Goal: Task Accomplishment & Management: Use online tool/utility

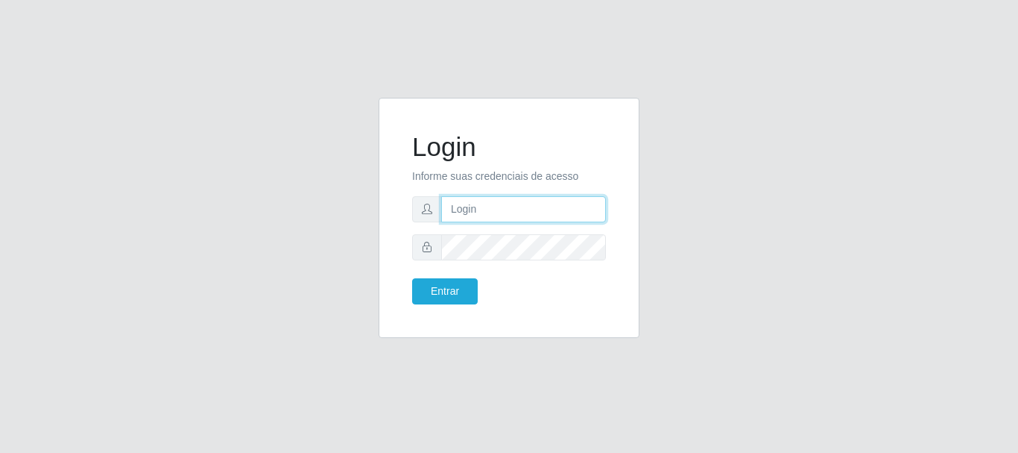
click at [453, 212] on input "text" at bounding box center [523, 209] width 165 height 26
click at [488, 209] on input "ritaiwof2B5" at bounding box center [523, 209] width 165 height 26
click at [485, 209] on input "ritaiwof2@5" at bounding box center [523, 209] width 165 height 26
drag, startPoint x: 493, startPoint y: 209, endPoint x: 484, endPoint y: 218, distance: 13.2
click at [493, 209] on input "ritaiwof@5" at bounding box center [523, 209] width 165 height 26
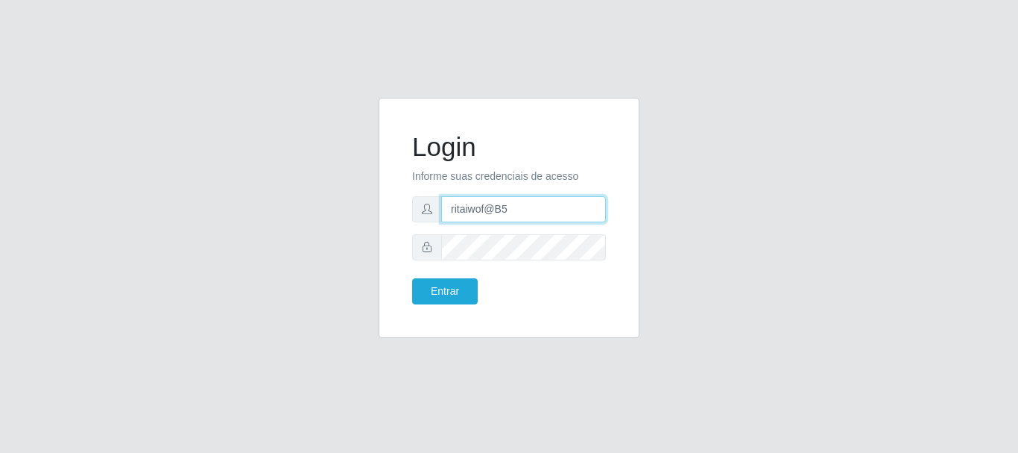
type input "ritaiwof@B5"
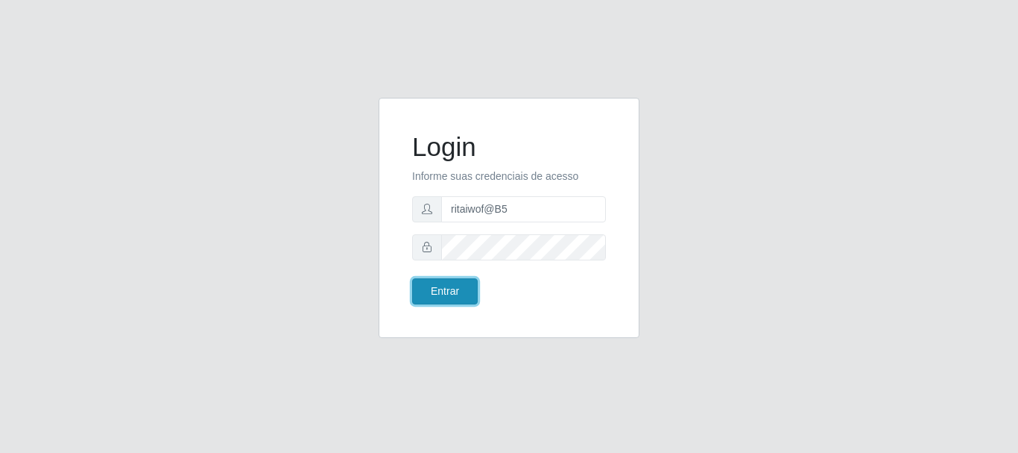
click at [436, 298] on button "Entrar" at bounding box center [445, 291] width 66 height 26
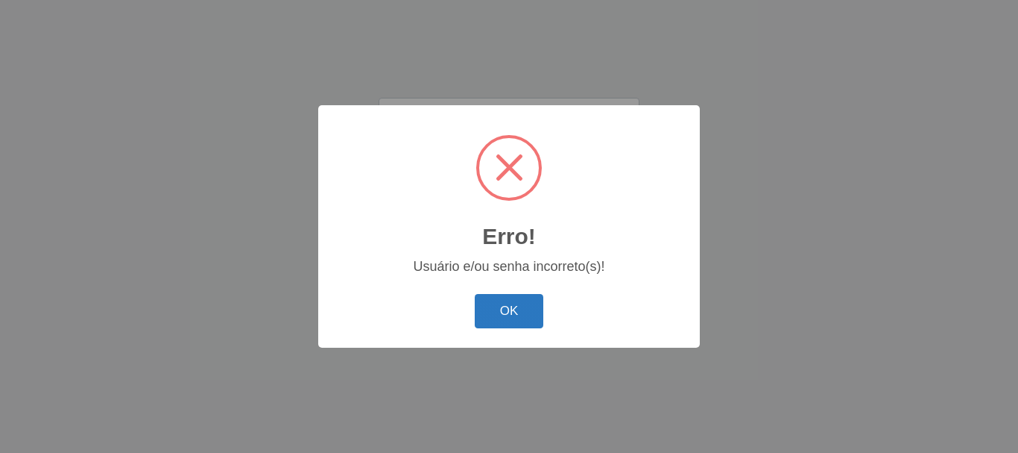
click at [507, 311] on button "OK" at bounding box center [509, 311] width 69 height 35
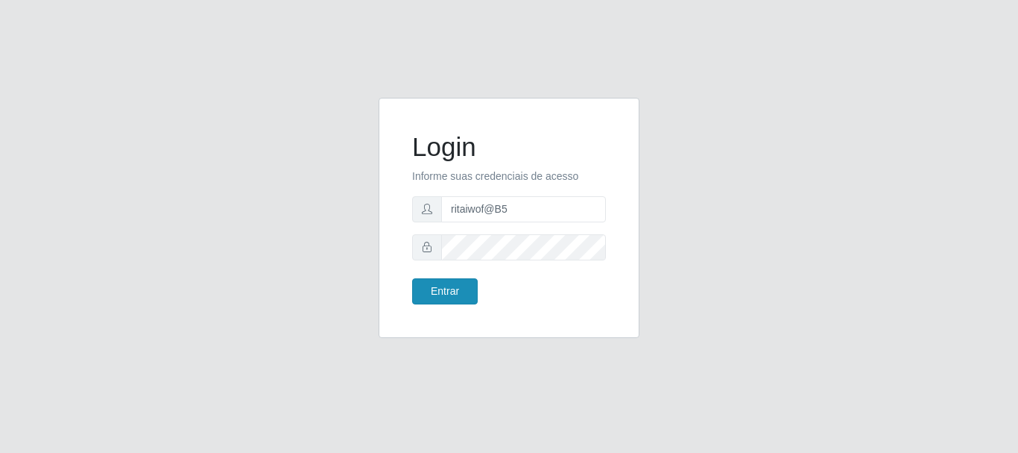
drag, startPoint x: 431, startPoint y: 305, endPoint x: 438, endPoint y: 295, distance: 11.8
click at [432, 303] on div "Login Informe suas credenciais de acesso ritaiwof@B5 Entrar" at bounding box center [509, 217] width 224 height 203
click at [511, 212] on input "ritaiwof@B5" at bounding box center [523, 209] width 165 height 26
click at [447, 292] on button "Entrar" at bounding box center [445, 291] width 66 height 26
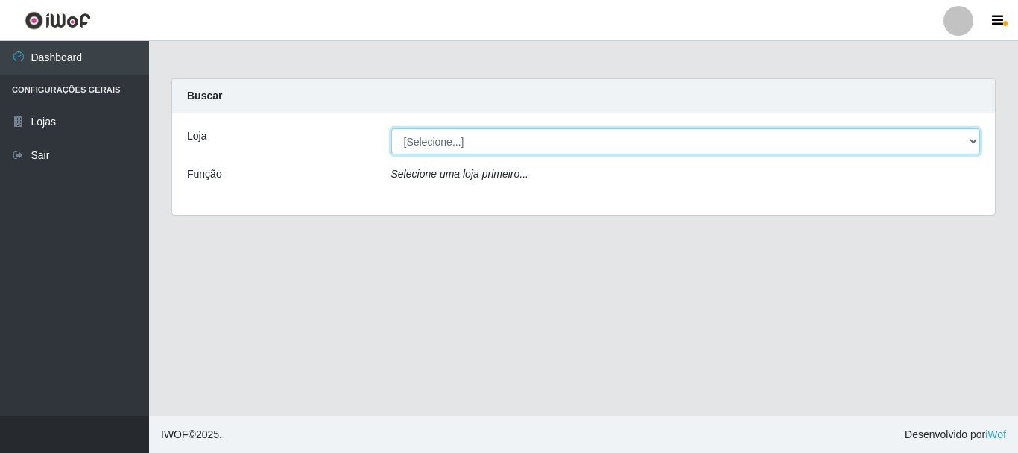
drag, startPoint x: 963, startPoint y: 143, endPoint x: 936, endPoint y: 152, distance: 29.0
click at [955, 145] on select "[Selecione...] Bemais Supermercados - B5 Anatólia" at bounding box center [686, 141] width 590 height 26
select select "405"
click at [391, 128] on select "[Selecione...] Bemais Supermercados - B5 Anatólia" at bounding box center [686, 141] width 590 height 26
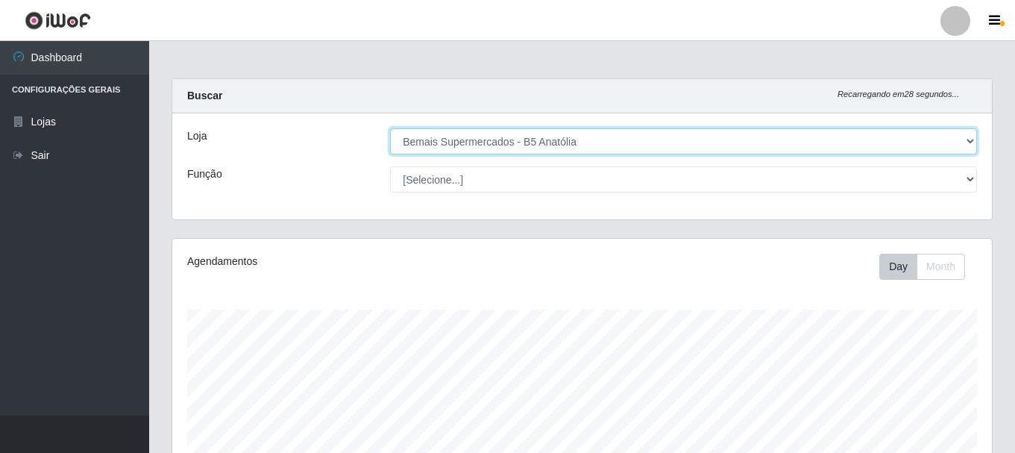
scroll to position [309, 819]
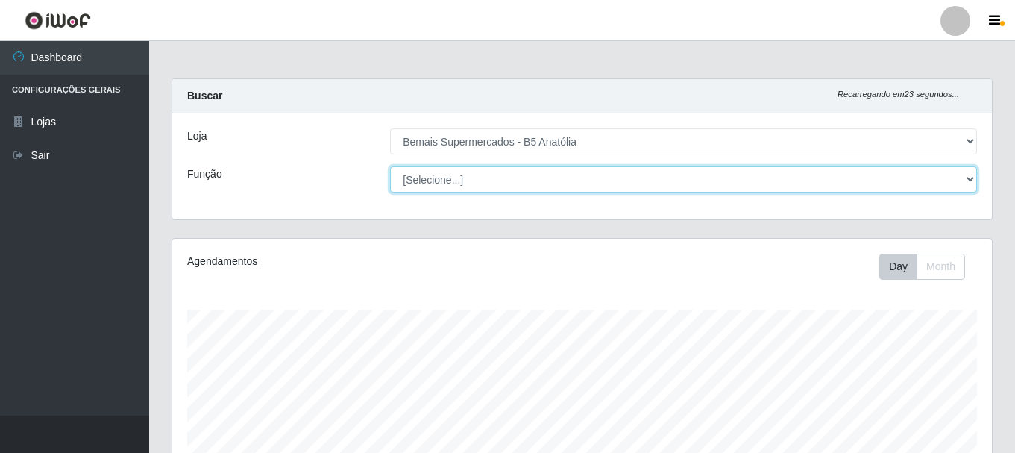
click at [965, 176] on select "[Selecione...] ASG ASG + ASG ++ Auxiliar de Estacionamento Auxiliar de Estacion…" at bounding box center [683, 179] width 587 height 26
click at [390, 166] on select "[Selecione...] ASG ASG + ASG ++ Auxiliar de Estacionamento Auxiliar de Estacion…" at bounding box center [683, 179] width 587 height 26
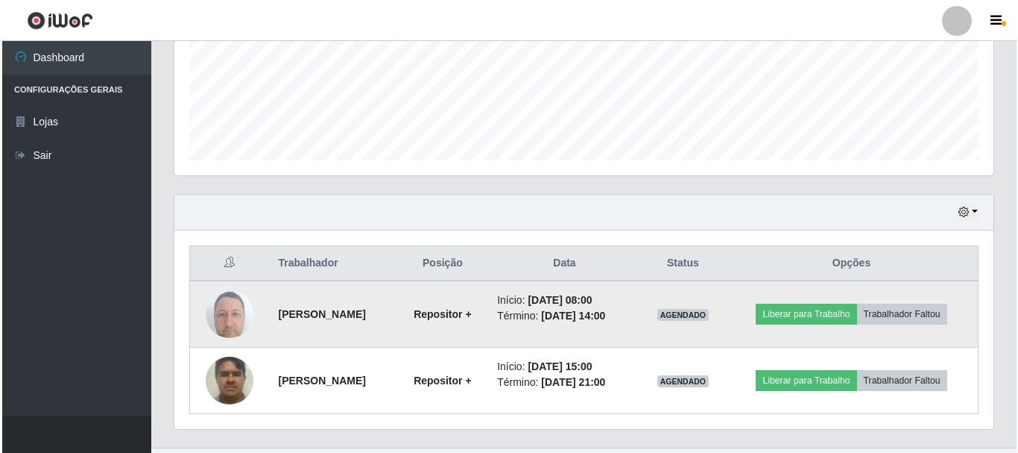
scroll to position [405, 0]
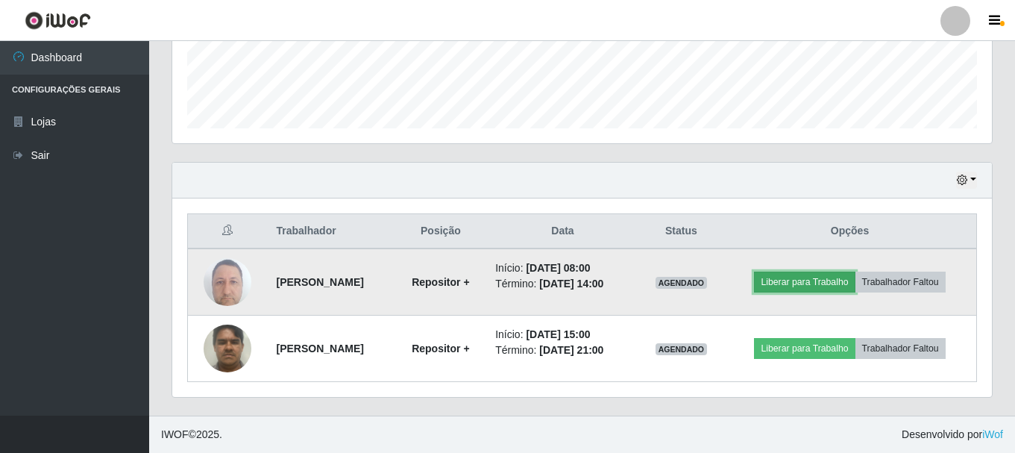
click at [799, 278] on button "Liberar para Trabalho" at bounding box center [804, 281] width 101 height 21
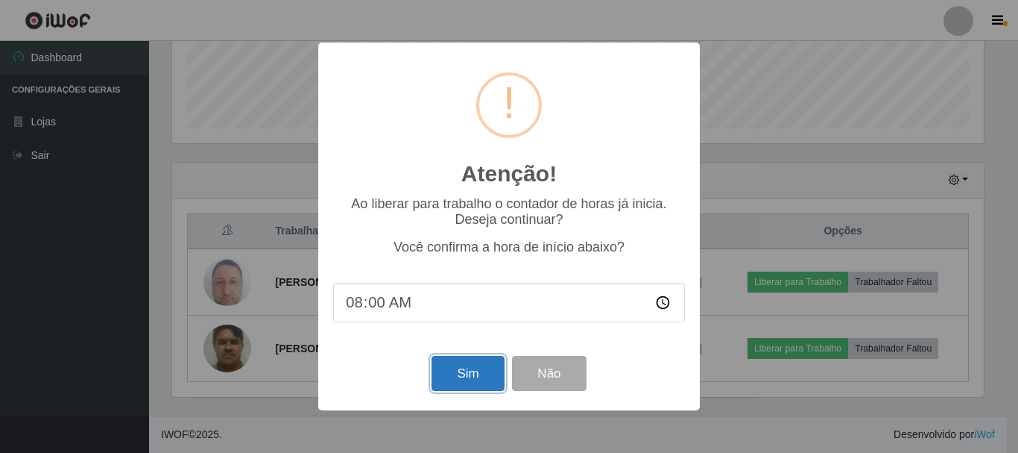
click at [479, 374] on button "Sim" at bounding box center [468, 373] width 72 height 35
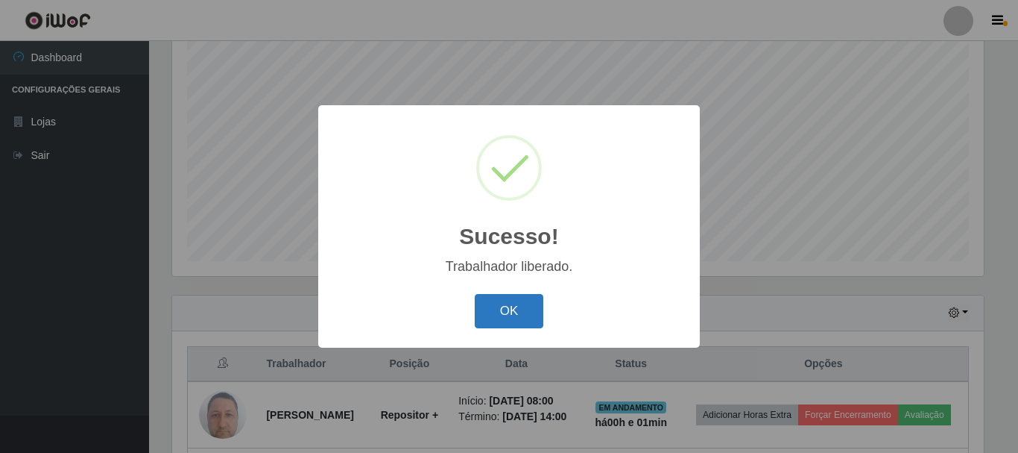
click at [524, 315] on button "OK" at bounding box center [509, 311] width 69 height 35
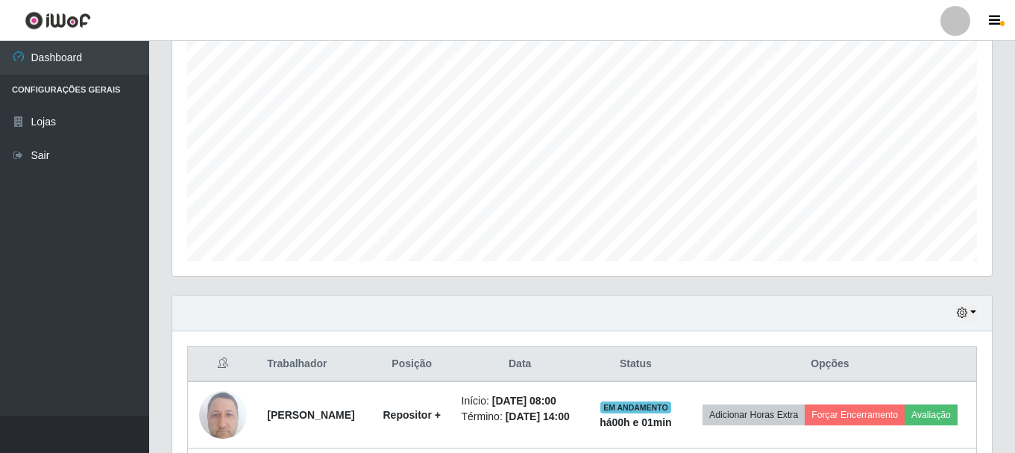
scroll to position [309, 819]
click at [1013, 212] on div "Carregando... Buscar Recarregando em 1 segundos... Loja [Selecione...] Bemais S…" at bounding box center [582, 177] width 866 height 742
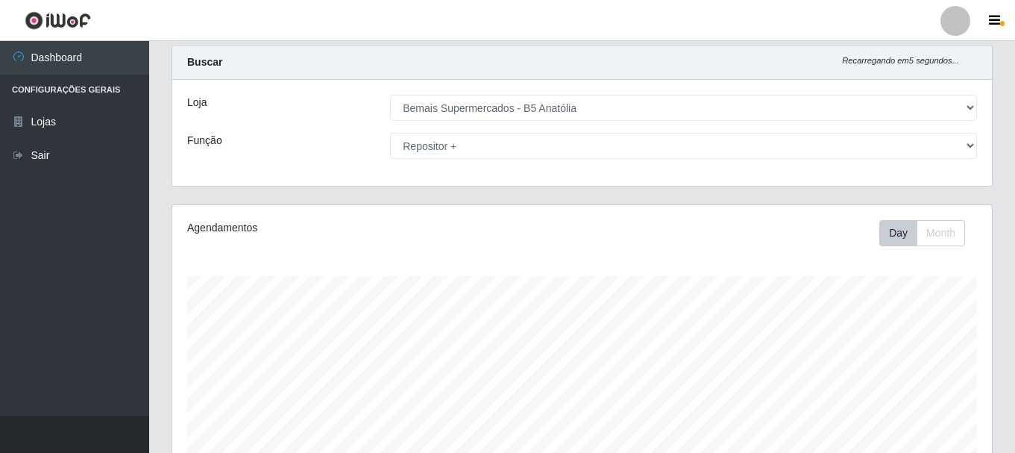
scroll to position [0, 0]
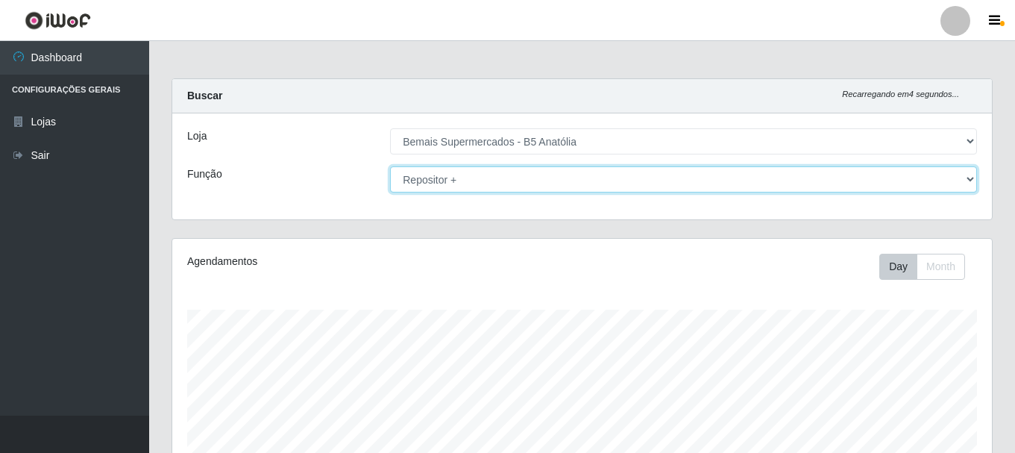
drag, startPoint x: 969, startPoint y: 177, endPoint x: 949, endPoint y: 186, distance: 22.0
click at [968, 177] on select "[Selecione...] ASG ASG + ASG ++ Auxiliar de Estacionamento Auxiliar de Estacion…" at bounding box center [683, 179] width 587 height 26
select select "73"
click at [390, 166] on select "[Selecione...] ASG ASG + ASG ++ Auxiliar de Estacionamento Auxiliar de Estacion…" at bounding box center [683, 179] width 587 height 26
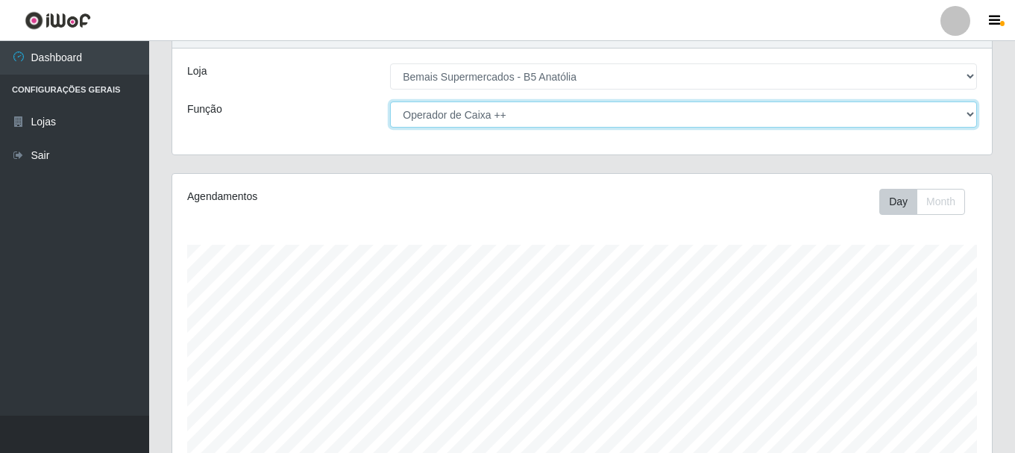
scroll to position [272, 0]
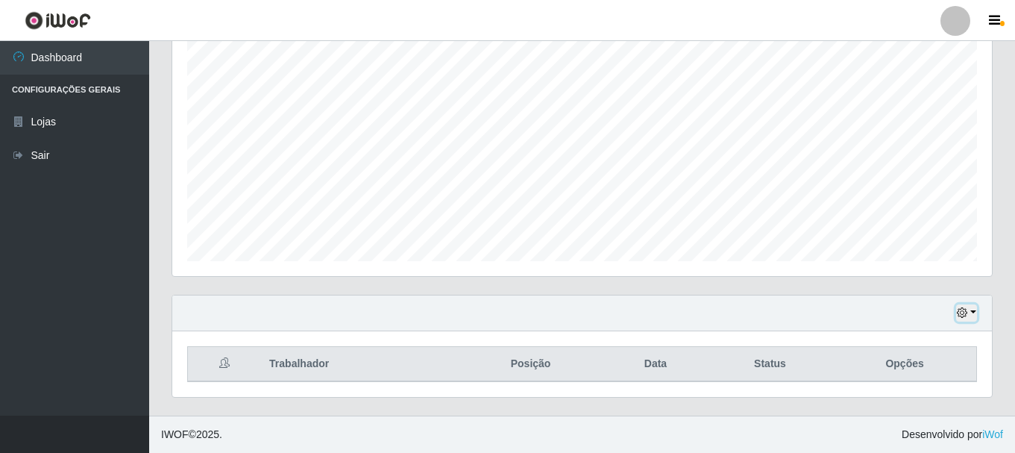
click at [967, 313] on icon "button" at bounding box center [962, 312] width 10 height 10
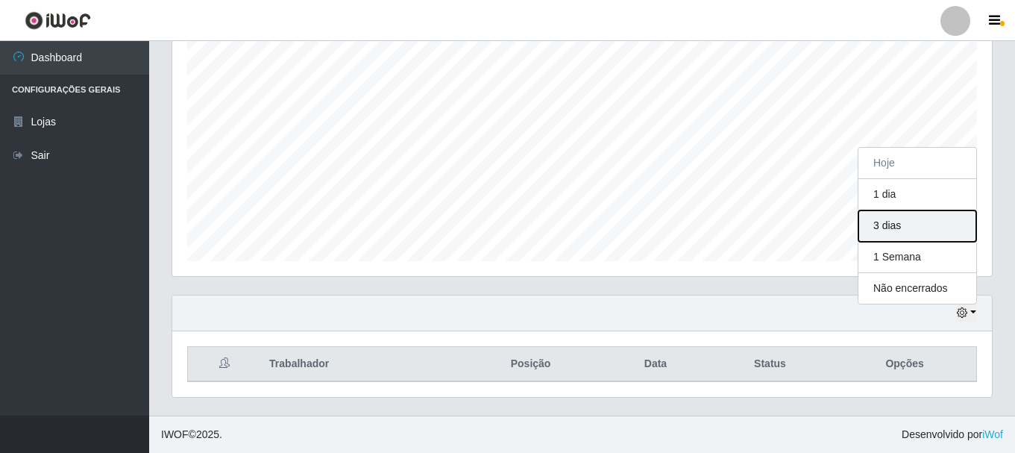
click at [909, 227] on button "3 dias" at bounding box center [917, 225] width 118 height 31
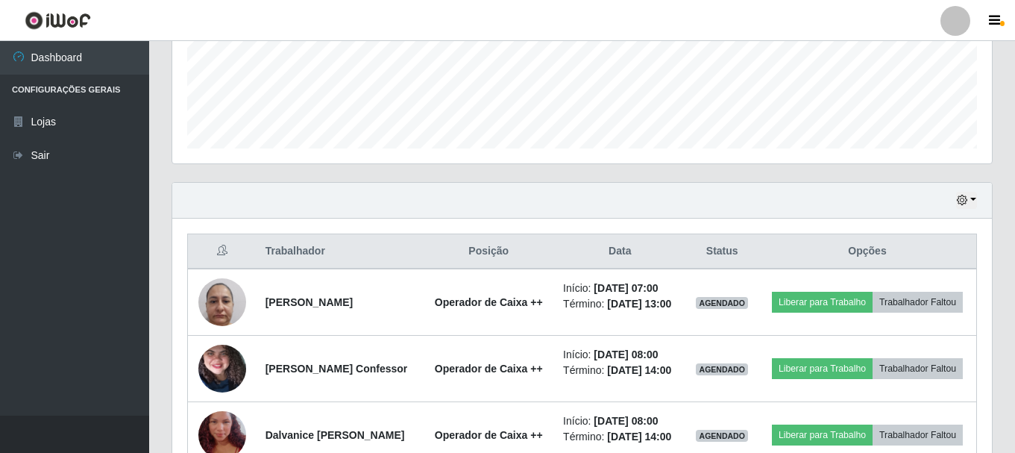
scroll to position [421, 0]
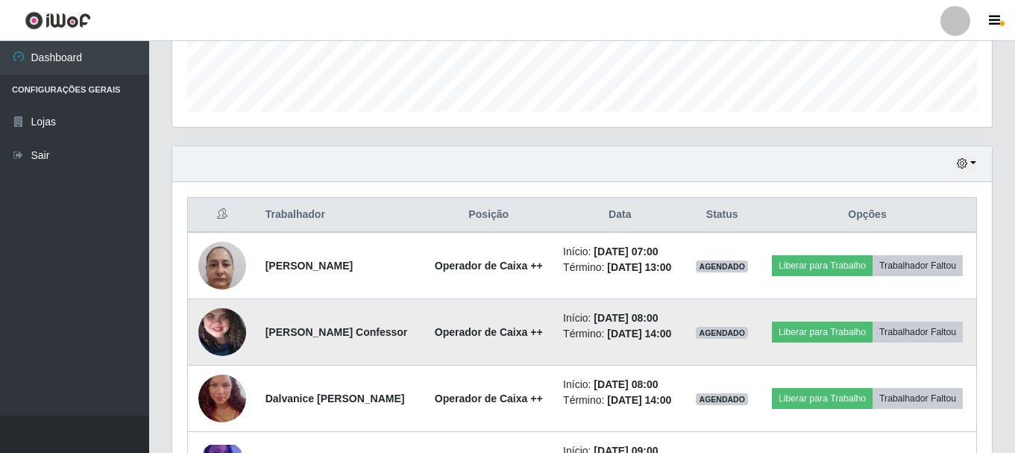
click at [221, 338] on img at bounding box center [222, 332] width 48 height 106
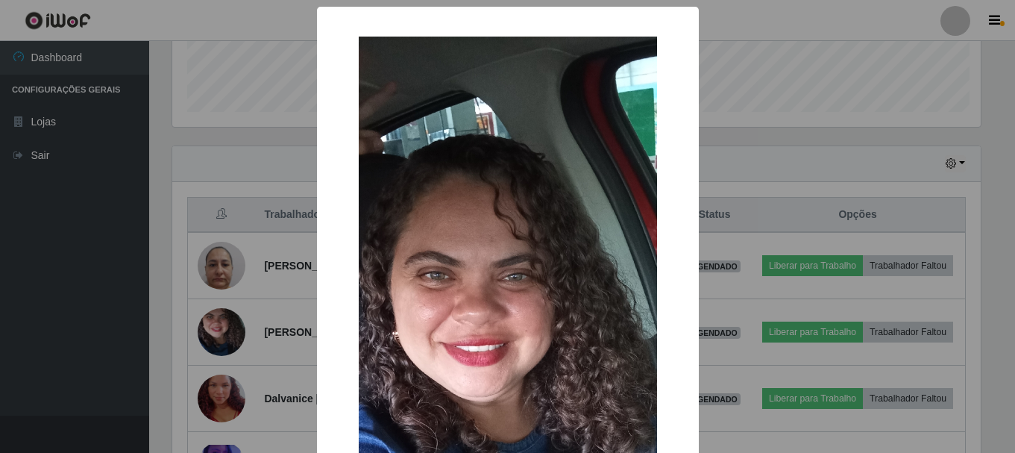
scroll to position [309, 812]
click at [749, 157] on div "× OK Cancel" at bounding box center [509, 226] width 1018 height 453
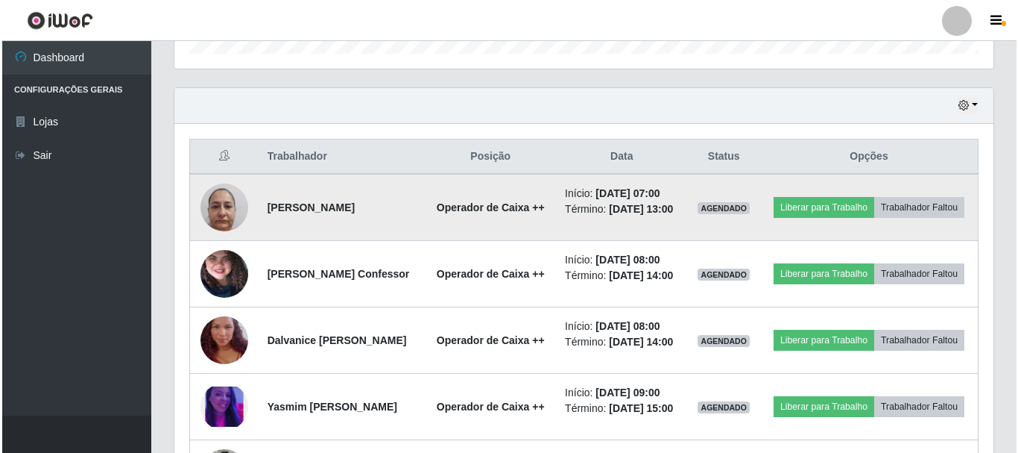
scroll to position [496, 0]
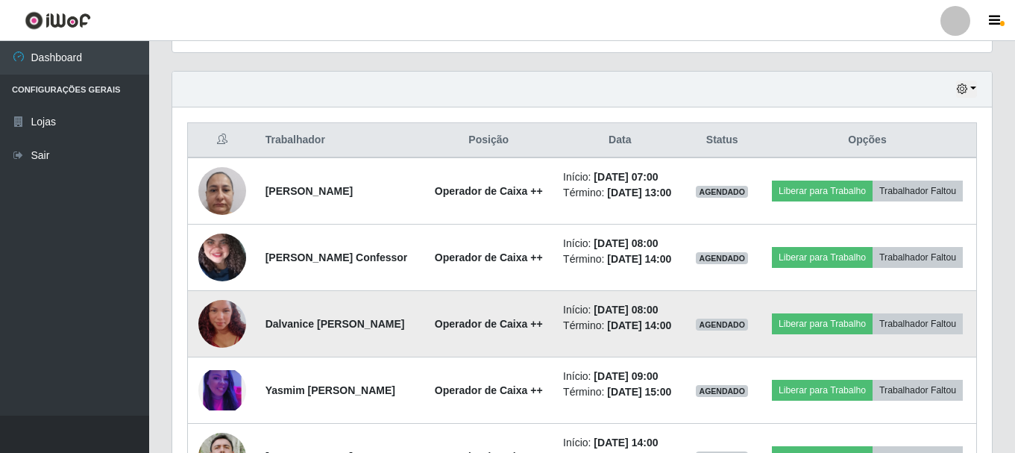
click at [222, 347] on img at bounding box center [222, 323] width 48 height 85
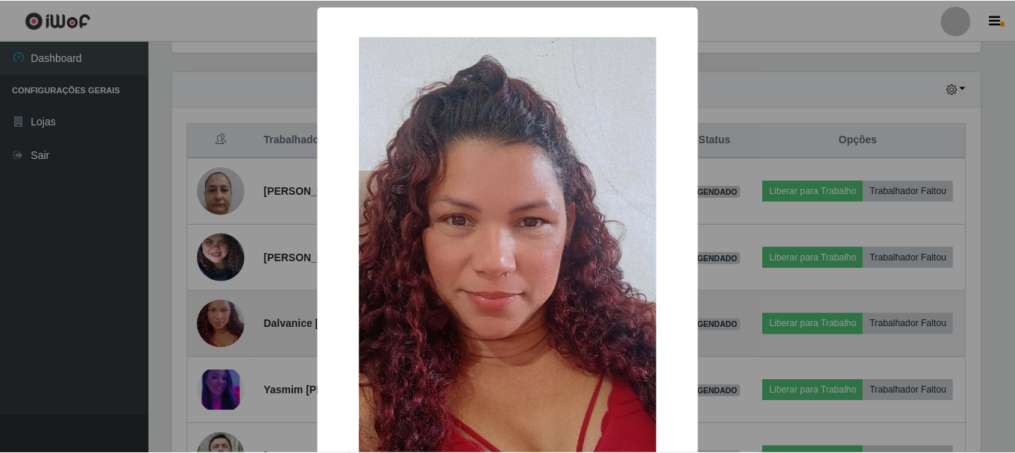
scroll to position [309, 812]
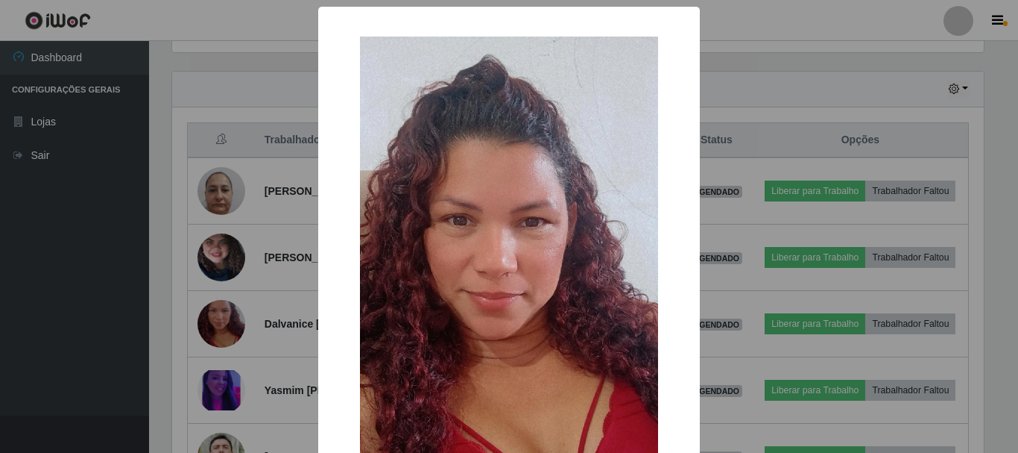
click at [781, 107] on div "× OK Cancel" at bounding box center [509, 226] width 1018 height 453
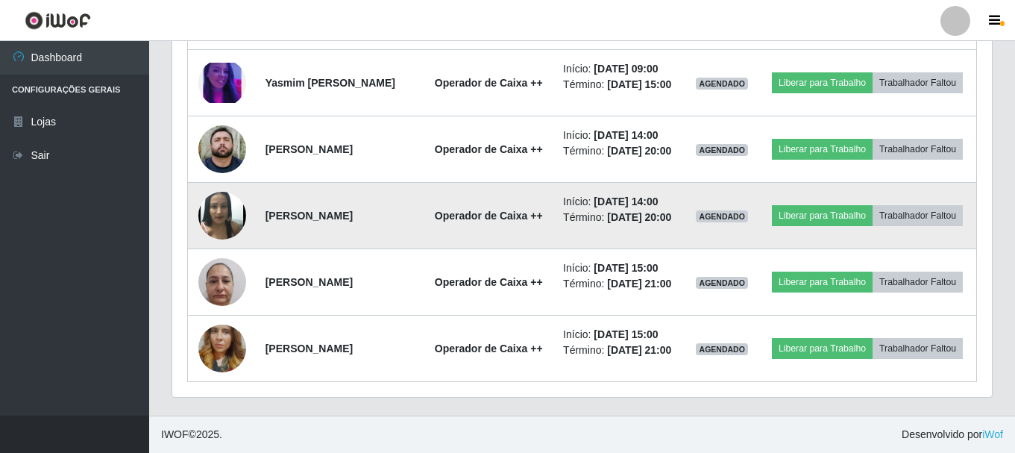
scroll to position [794, 0]
